Goal: Transaction & Acquisition: Purchase product/service

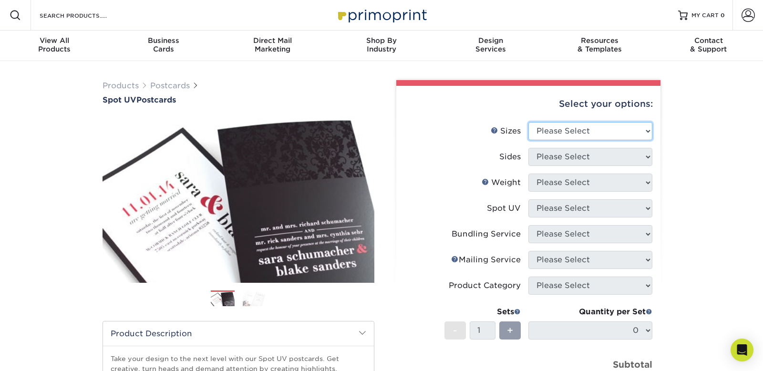
click at [633, 132] on select "Please Select 1.5" x 7" 2" x 6" 2" x 8" 2.12" x 5.5" 2.75" x 4.25" 2.75" x 8.5"…" at bounding box center [590, 131] width 124 height 18
select select "3.50x5.00"
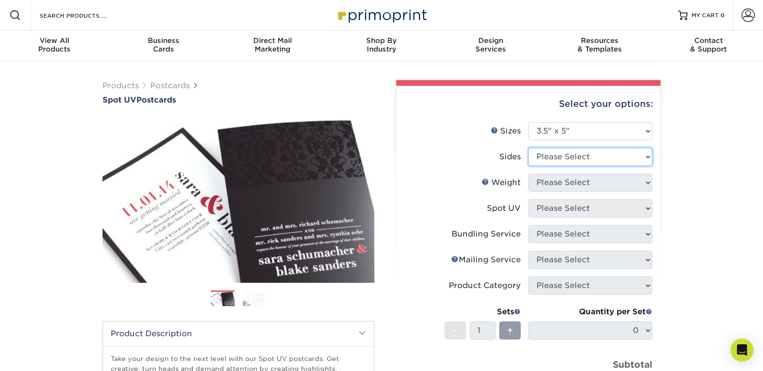
click at [595, 154] on select "Please Select Print Both Sides Print Front Only" at bounding box center [590, 157] width 124 height 18
select select "32d3c223-f82c-492b-b915-ba065a00862f"
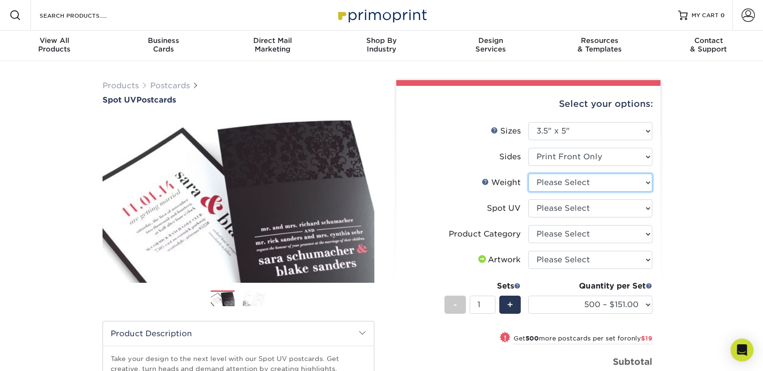
click at [593, 185] on select "Please Select 16PT" at bounding box center [590, 183] width 124 height 18
select select "16PT"
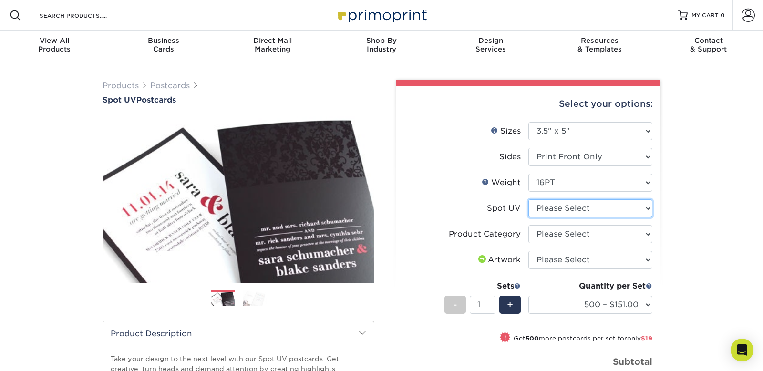
click at [606, 207] on select "Please Select Front Only" at bounding box center [590, 208] width 124 height 18
select select "1"
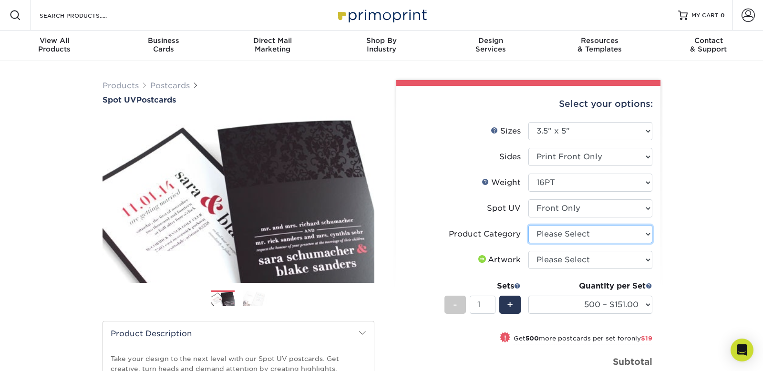
click at [621, 233] on select "Please Select Postcards" at bounding box center [590, 234] width 124 height 18
select select "9b7272e0-d6c8-4c3c-8e97-d3a1bcdab858"
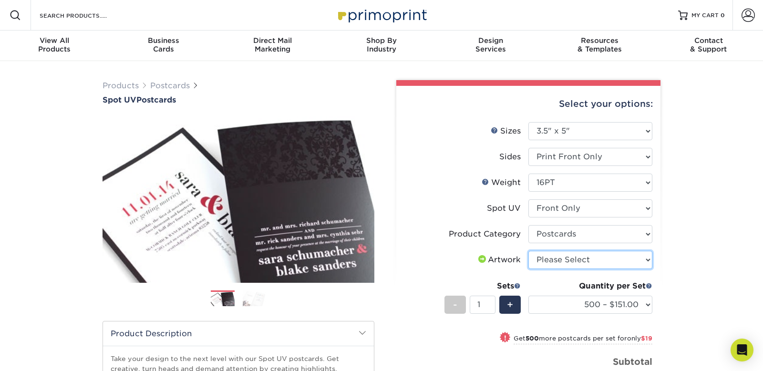
click at [619, 262] on select "Please Select I will upload files I need a design - $150" at bounding box center [590, 260] width 124 height 18
select select "upload"
click at [673, 258] on div "Products Postcards Spot UV Postcards Next" at bounding box center [381, 315] width 763 height 509
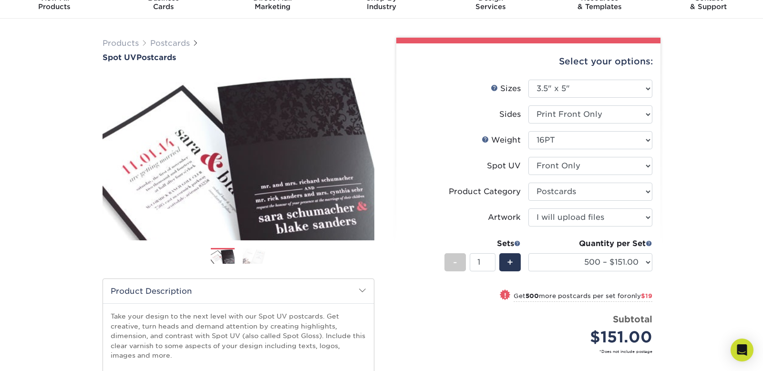
scroll to position [43, 0]
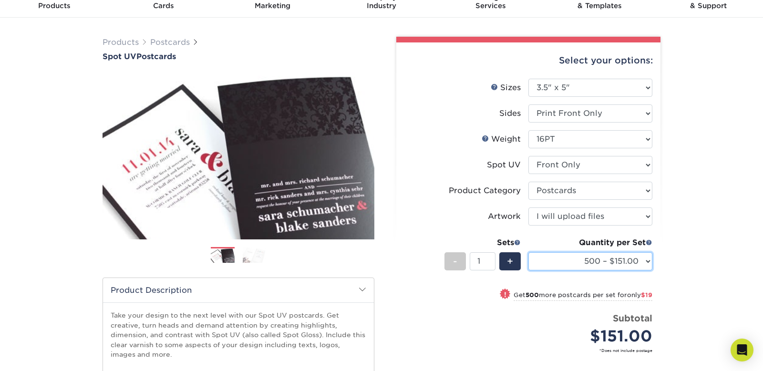
click at [641, 265] on select "500 – $151.00 1000 – $170.00 2500 – $297.00 5000 – $475.00 10000 – $886.00 1500…" at bounding box center [590, 261] width 124 height 18
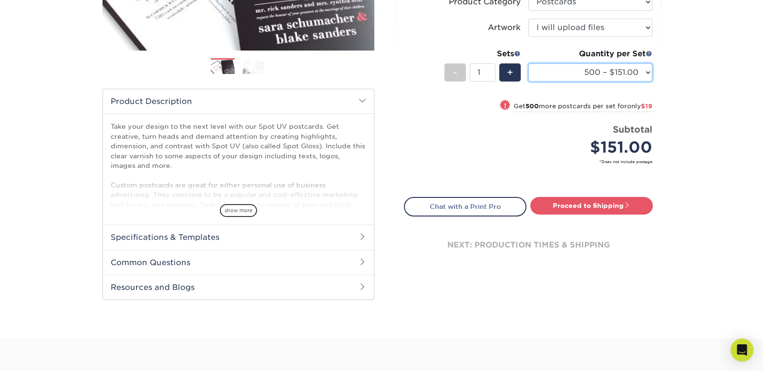
scroll to position [0, 0]
